Goal: Transaction & Acquisition: Download file/media

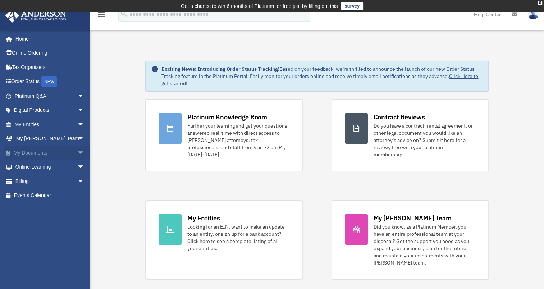
click at [28, 154] on link "My Documents arrow_drop_down" at bounding box center [50, 153] width 90 height 14
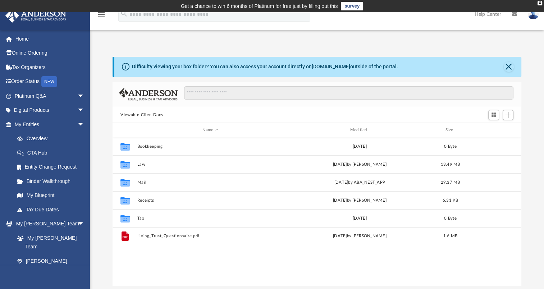
scroll to position [158, 403]
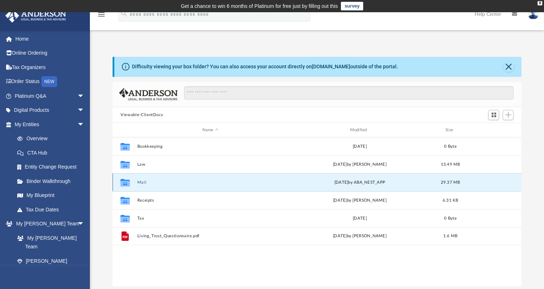
click at [141, 183] on button "Mail" at bounding box center [210, 182] width 146 height 5
click at [142, 181] on button "Mail" at bounding box center [210, 182] width 146 height 5
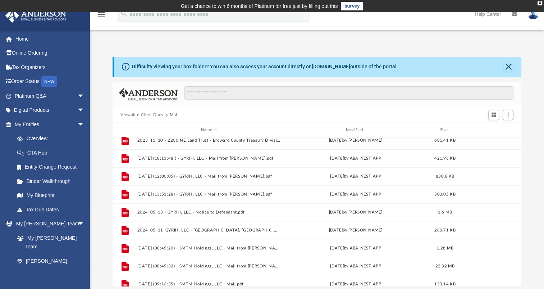
scroll to position [66, 0]
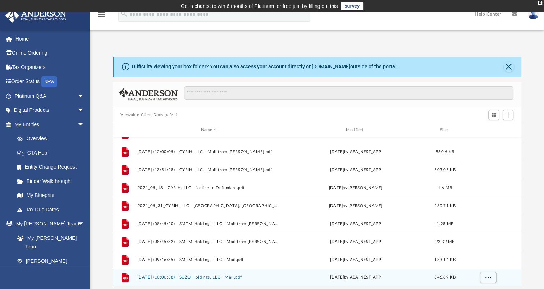
click at [173, 274] on div "File 2025.09.23 (10:00:38) - SUZQ Holdings, LLC - Mail.pdf today by ABA_NEST_AP…" at bounding box center [317, 277] width 409 height 18
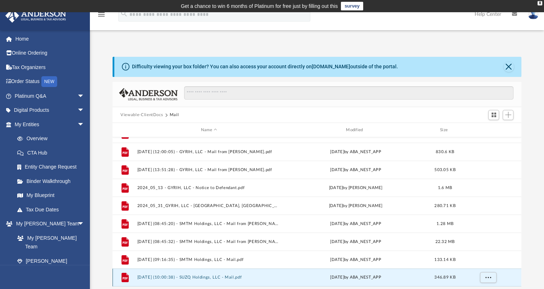
click at [169, 276] on button "2025.09.23 (10:00:38) - SUZQ Holdings, LLC - Mail.pdf" at bounding box center [208, 277] width 143 height 5
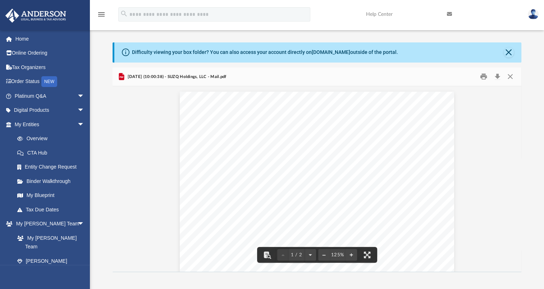
scroll to position [0, 0]
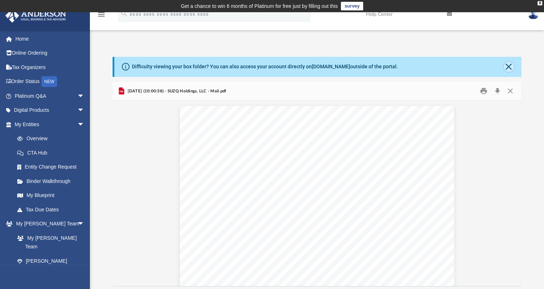
click at [505, 64] on button "Close" at bounding box center [509, 67] width 10 height 10
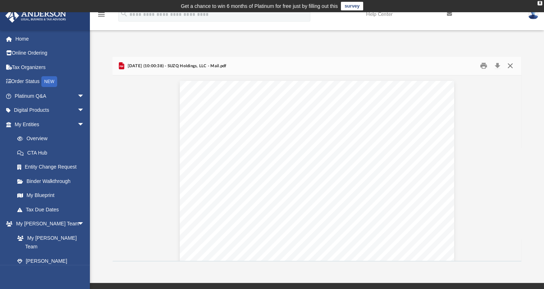
click at [508, 63] on button "Close" at bounding box center [509, 65] width 13 height 11
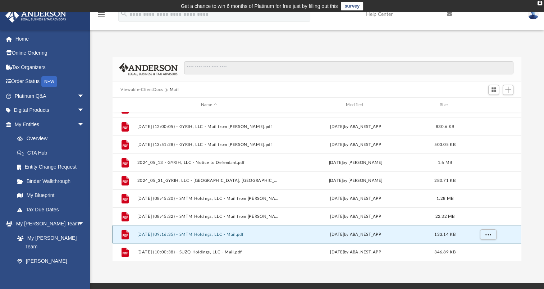
click at [192, 235] on button "2025.09.22 (09:16:35) - SMTM Holdings, LLC - Mail.pdf" at bounding box center [208, 234] width 143 height 5
